Goal: Information Seeking & Learning: Learn about a topic

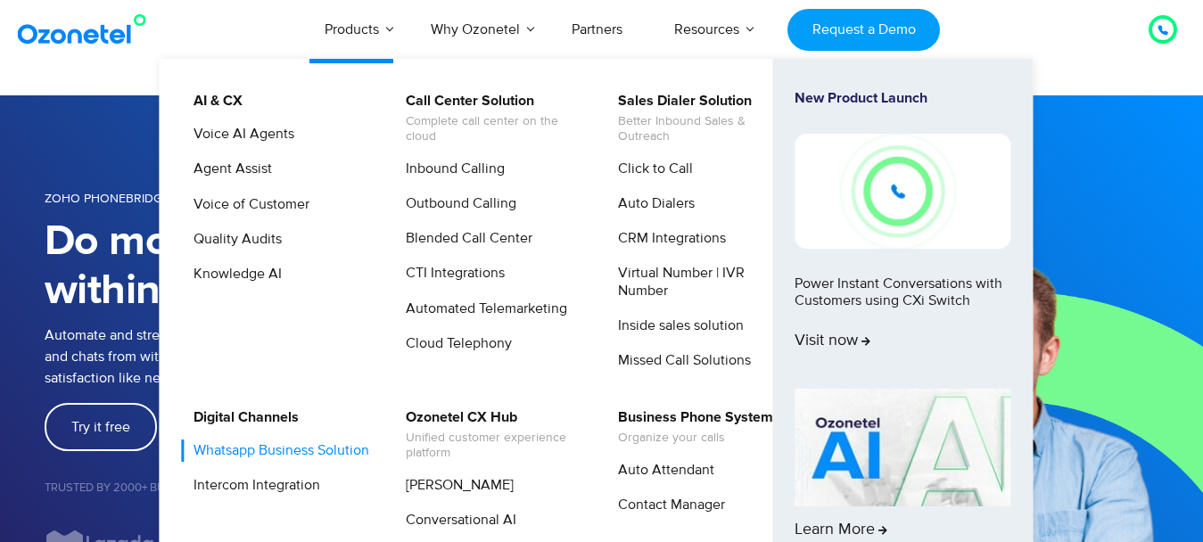
click at [292, 454] on link "Whatsapp Business Solution" at bounding box center [277, 451] width 190 height 22
